Goal: Information Seeking & Learning: Learn about a topic

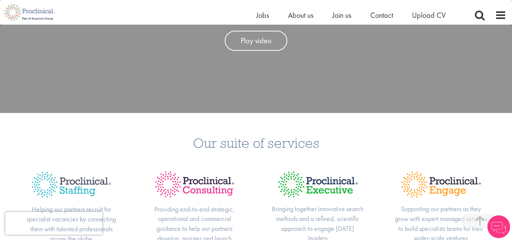
scroll to position [303, 0]
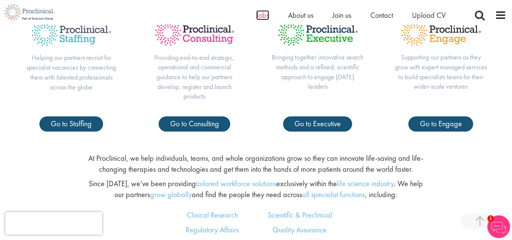
click at [260, 12] on span "Jobs" at bounding box center [262, 15] width 13 height 10
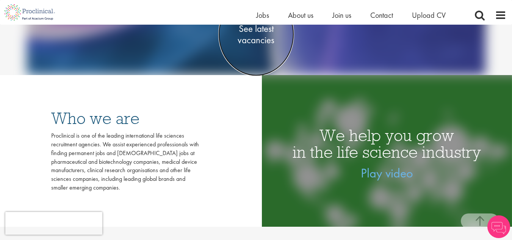
click at [263, 42] on span "See latest vacancies" at bounding box center [256, 34] width 76 height 23
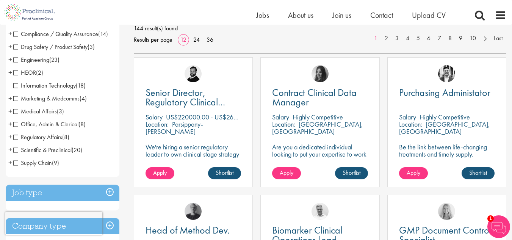
scroll to position [38, 0]
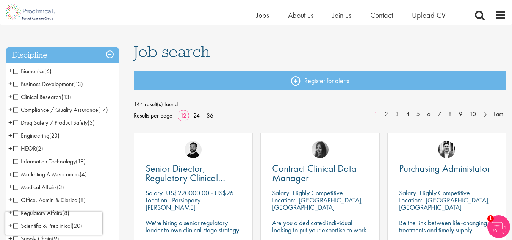
click at [17, 95] on span "Clinical Research" at bounding box center [37, 97] width 48 height 8
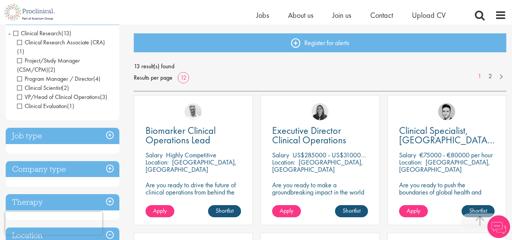
scroll to position [189, 0]
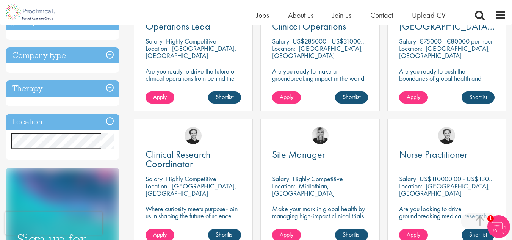
click at [125, 131] on div "Discipline Clinical Research (13) - + Clinical Research Associate (CRA) (1) Pro…" at bounding box center [64, 129] width 128 height 474
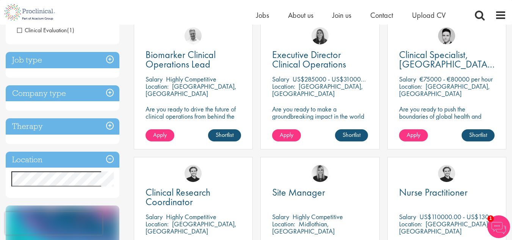
scroll to position [38, 0]
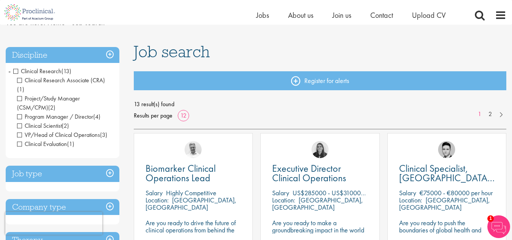
click at [16, 70] on span "Clinical Research" at bounding box center [37, 71] width 48 height 8
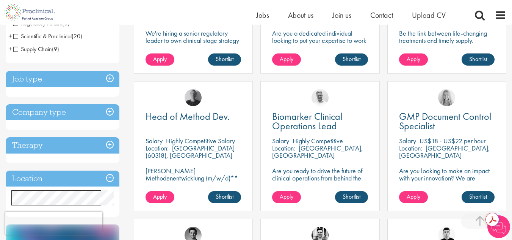
scroll to position [341, 0]
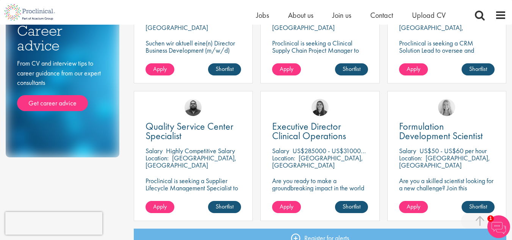
scroll to position [644, 0]
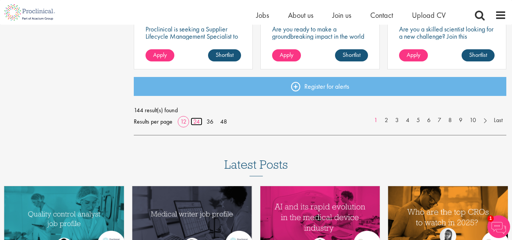
click at [198, 122] on link "24" at bounding box center [197, 121] width 12 height 8
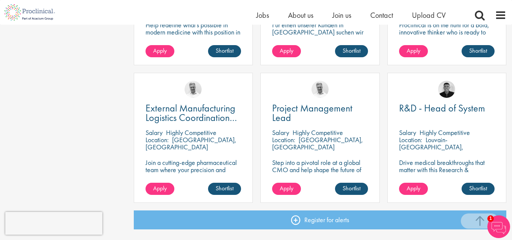
scroll to position [1174, 0]
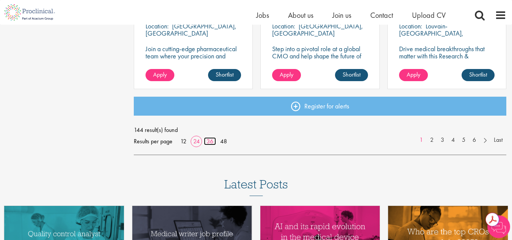
click at [210, 143] on link "36" at bounding box center [210, 141] width 12 height 8
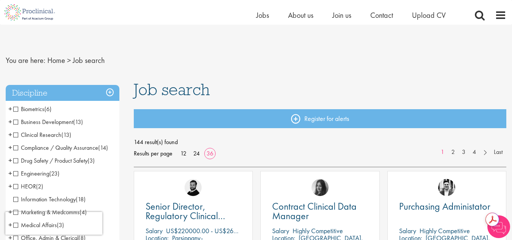
scroll to position [76, 0]
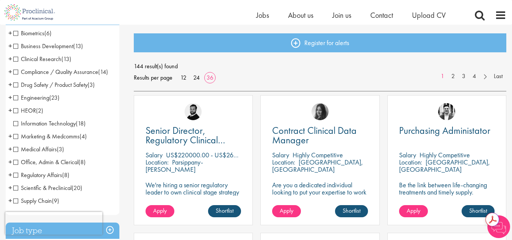
click at [19, 188] on span "Scientific & Preclinical" at bounding box center [42, 188] width 58 height 8
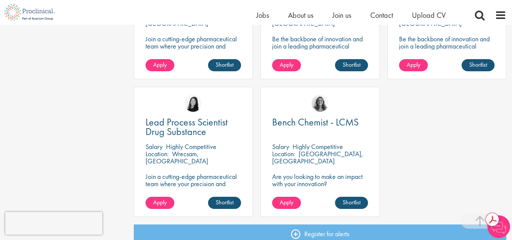
scroll to position [985, 0]
